Goal: Register for event/course

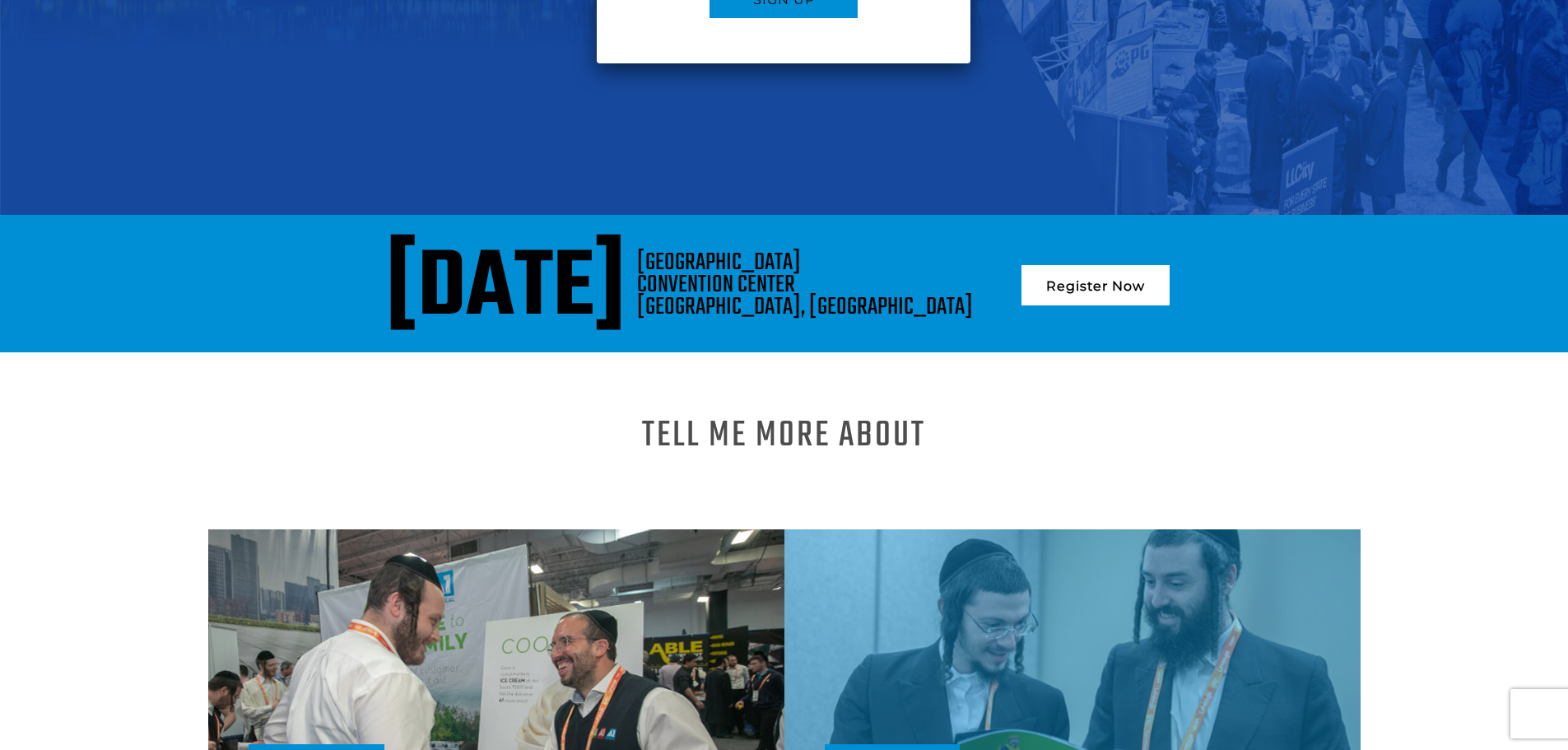
scroll to position [649, 0]
